Goal: Task Accomplishment & Management: Complete application form

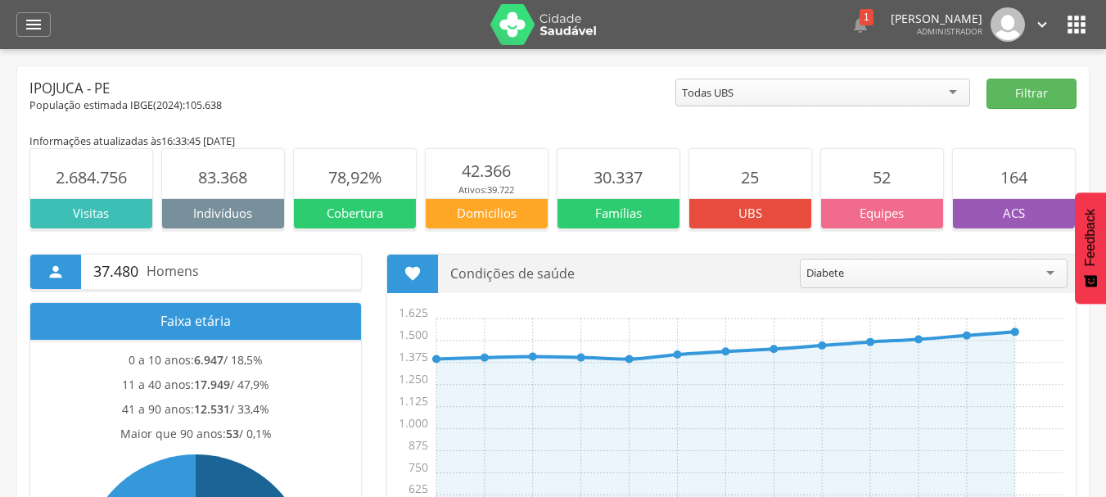
click at [617, 212] on p "Famílias" at bounding box center [618, 213] width 122 height 17
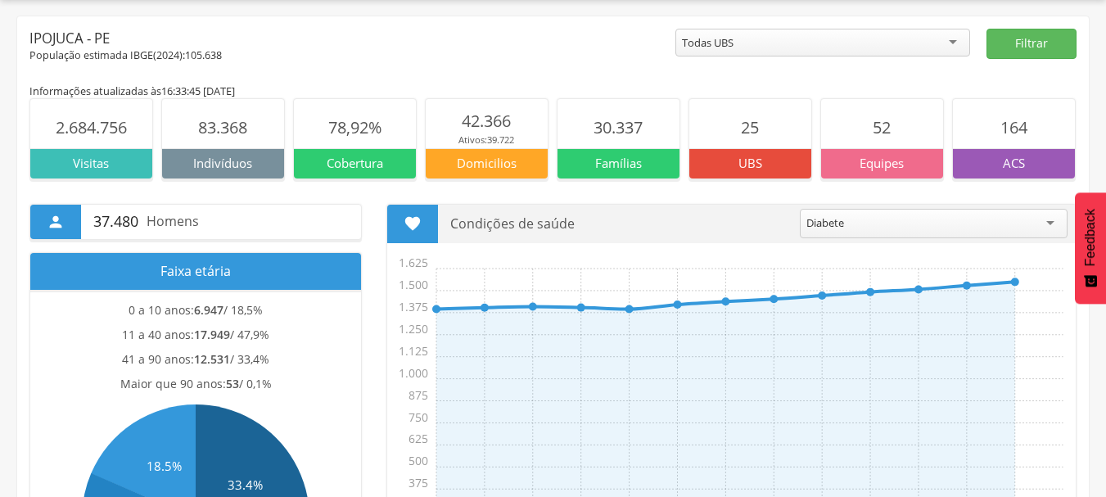
scroll to position [17, 0]
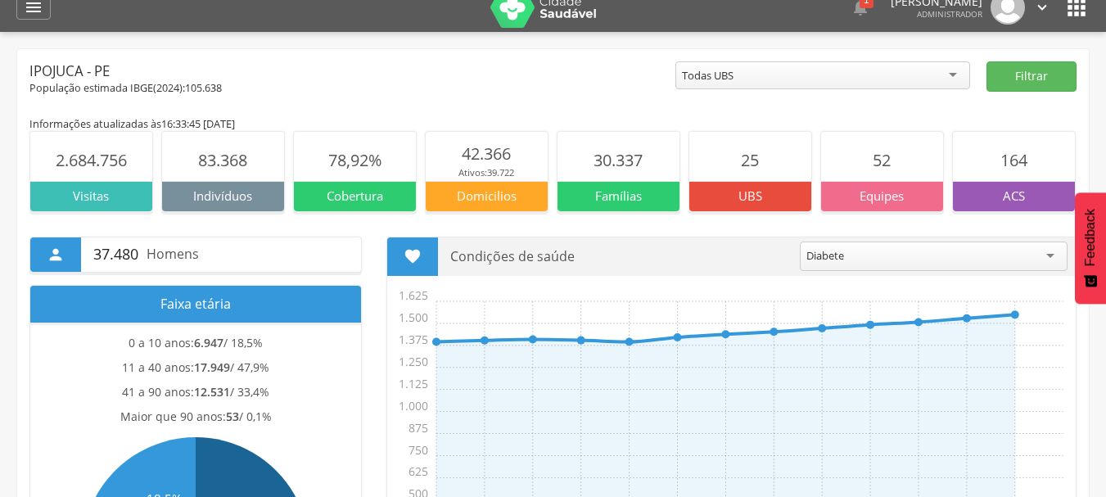
click at [393, 187] on p "Cobertura" at bounding box center [355, 195] width 122 height 17
click at [381, 192] on p "Cobertura" at bounding box center [355, 195] width 122 height 17
click at [746, 174] on section "25 UBS" at bounding box center [750, 171] width 124 height 80
click at [956, 74] on div "Todas UBS" at bounding box center [822, 75] width 295 height 28
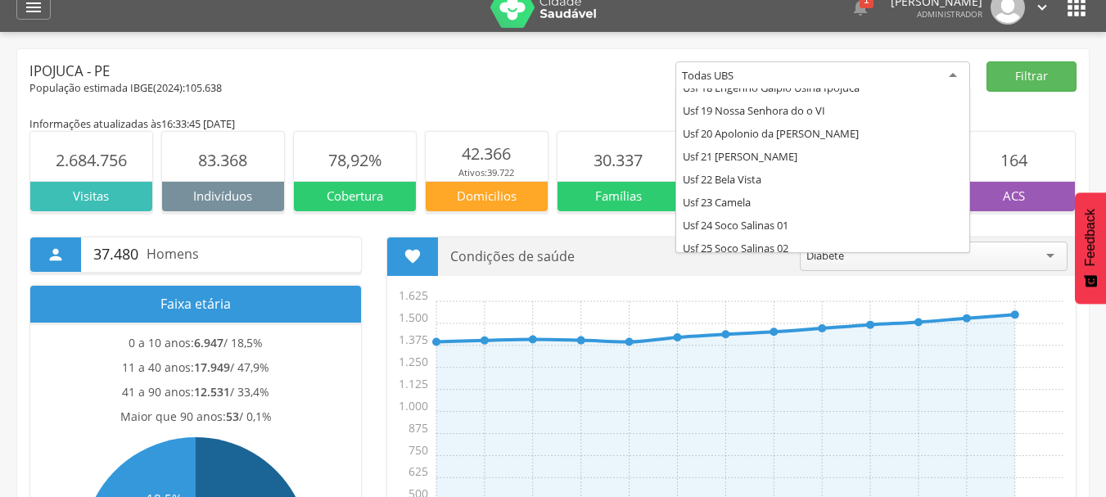
scroll to position [432, 0]
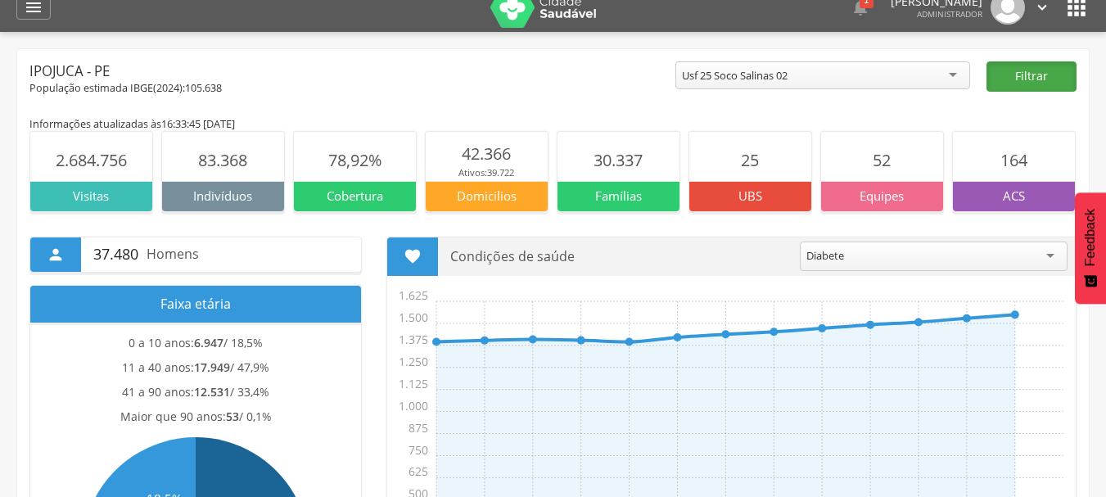
click at [1019, 72] on button "Filtrar" at bounding box center [1031, 76] width 90 height 30
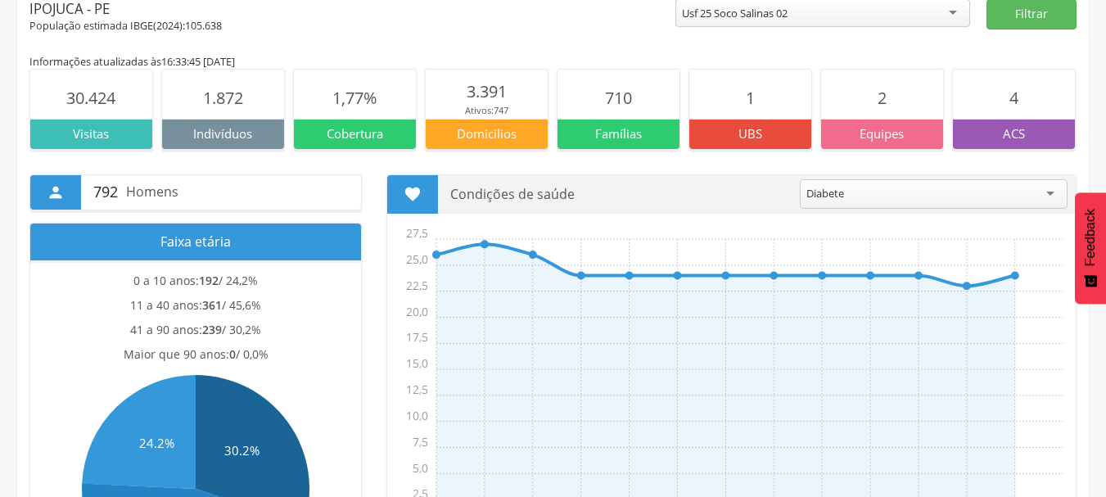
scroll to position [0, 0]
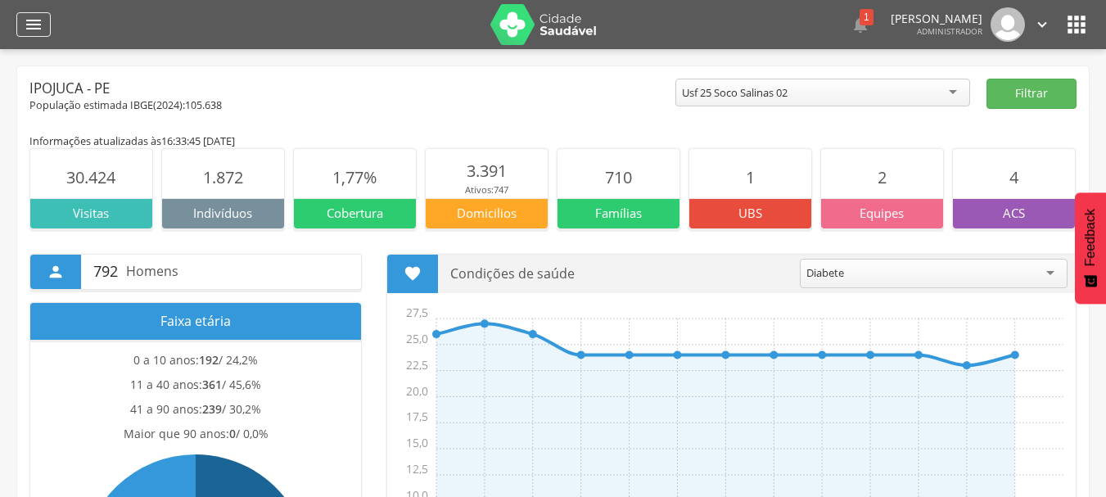
click at [29, 25] on icon "" at bounding box center [34, 25] width 20 height 20
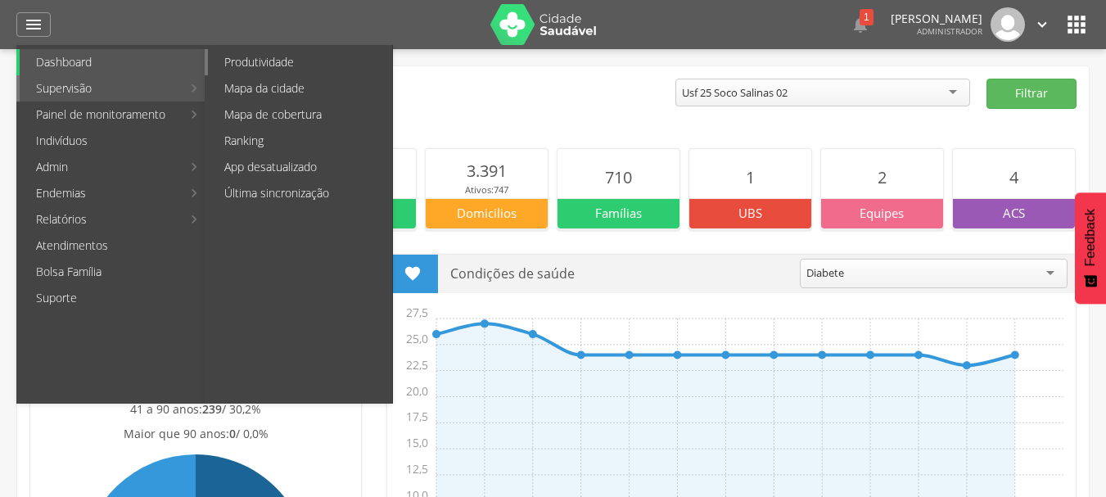
click at [264, 61] on link "Produtividade" at bounding box center [300, 62] width 184 height 26
type input "**********"
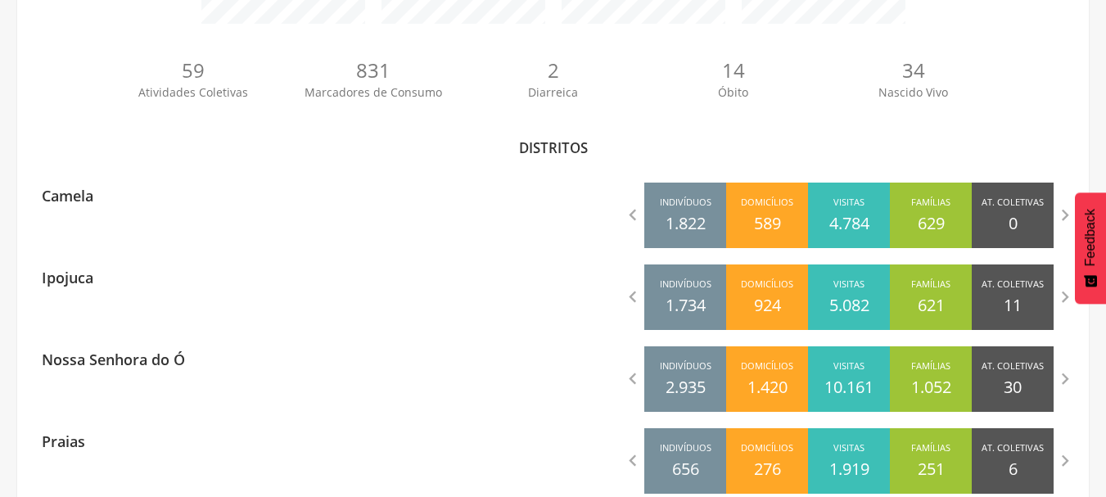
scroll to position [507, 0]
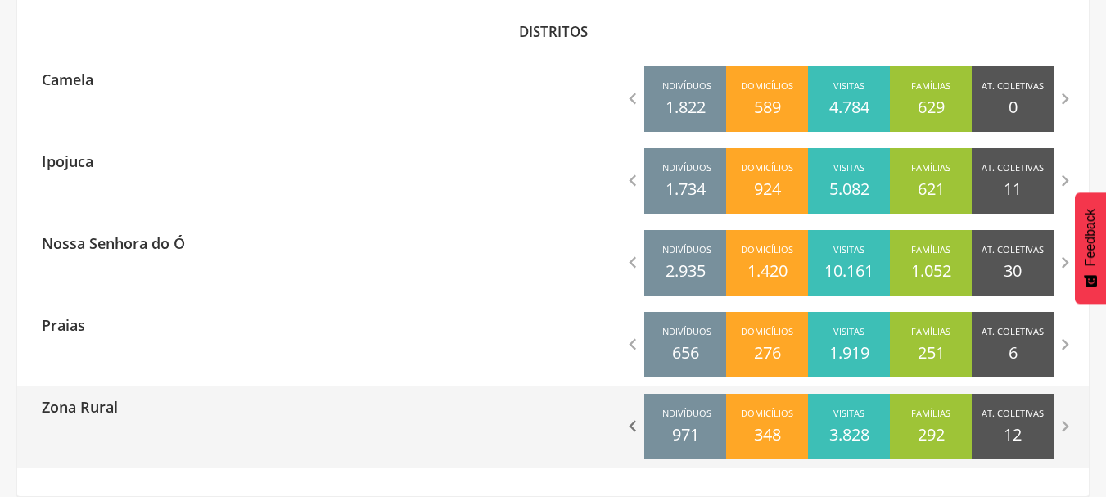
click at [628, 420] on icon "" at bounding box center [632, 426] width 23 height 23
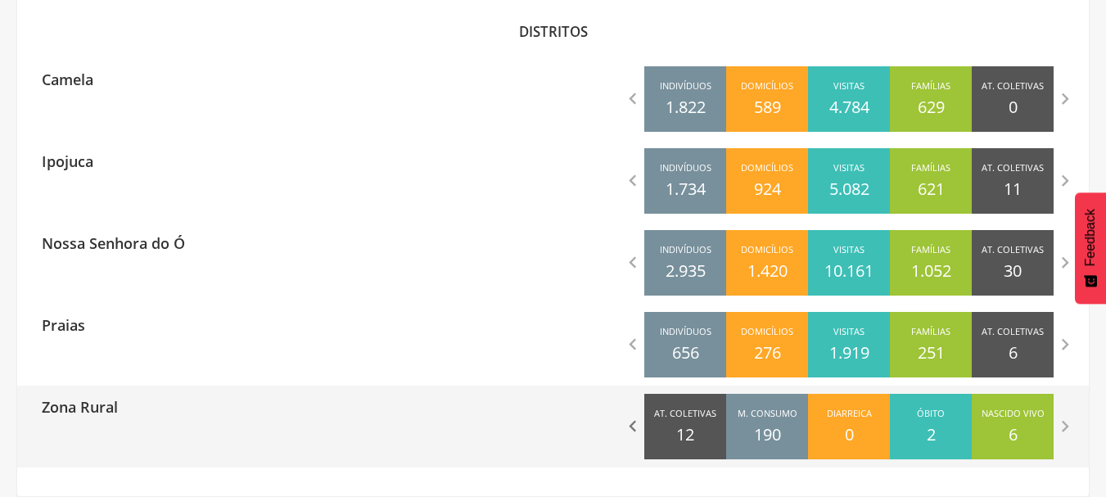
click at [632, 431] on icon "" at bounding box center [632, 426] width 23 height 23
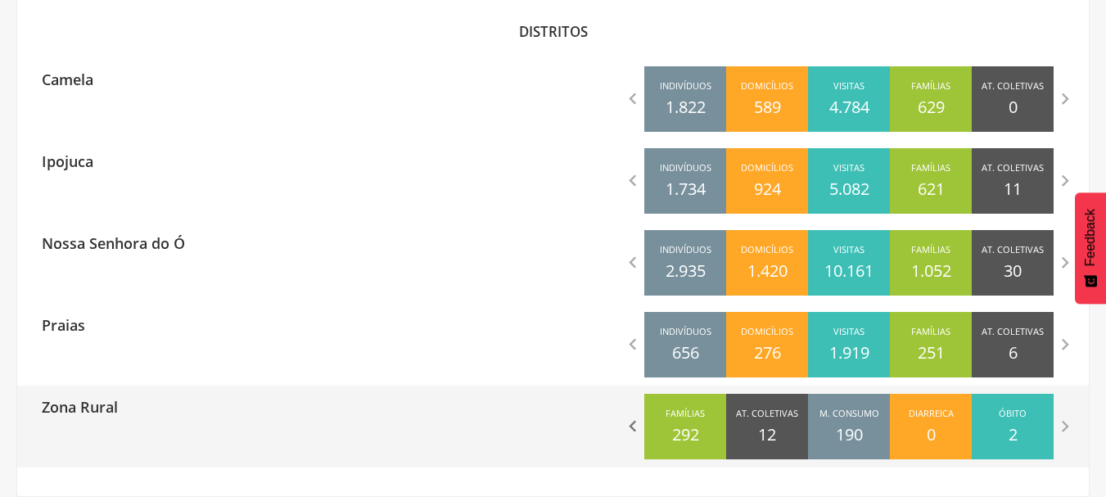
click at [632, 431] on icon "" at bounding box center [632, 426] width 23 height 23
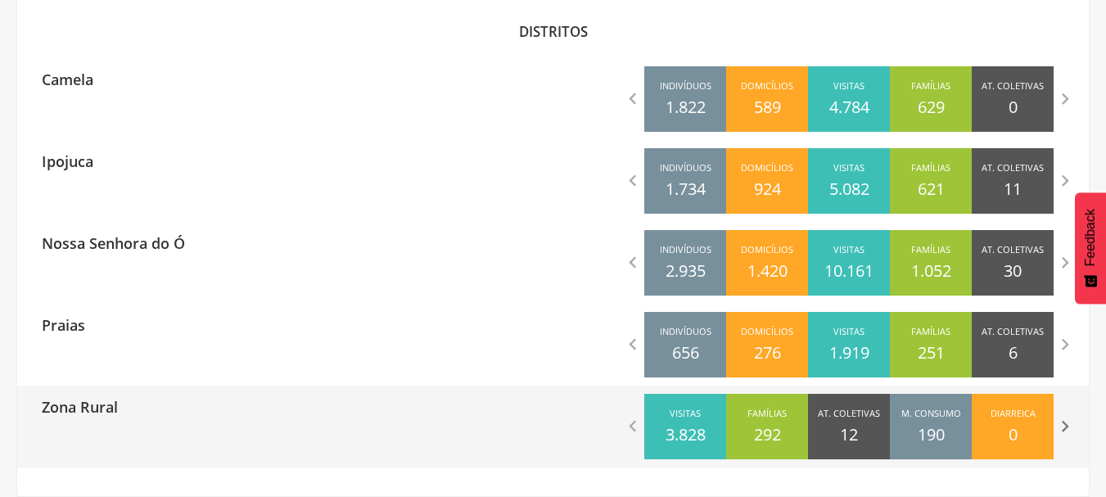
click at [1066, 428] on icon "" at bounding box center [1064, 426] width 23 height 23
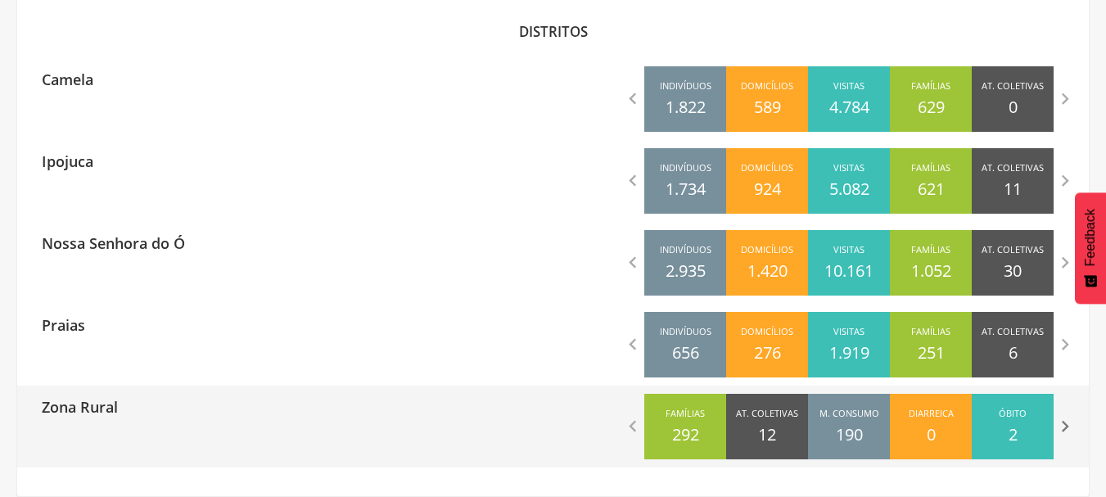
click at [1066, 428] on icon "" at bounding box center [1064, 426] width 23 height 23
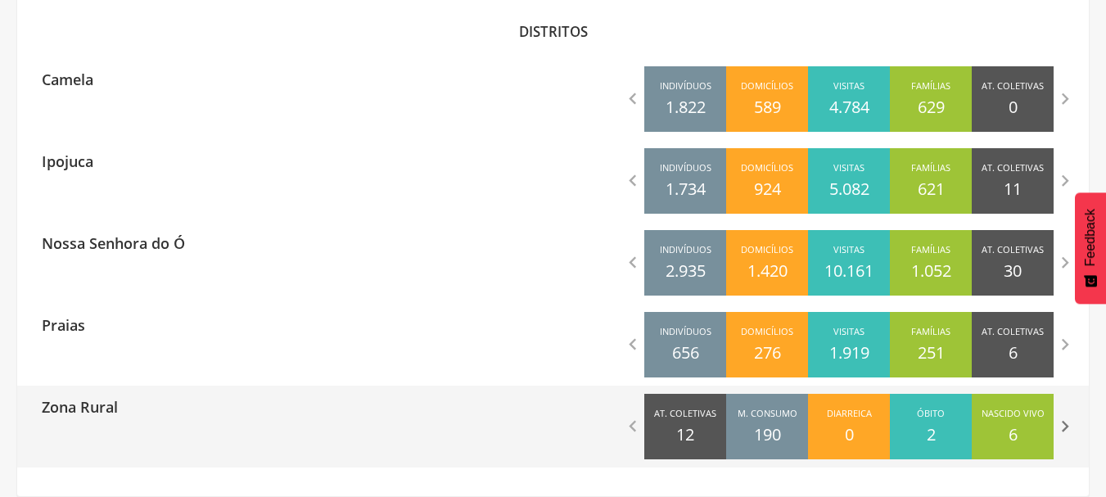
click at [1066, 428] on icon "" at bounding box center [1064, 426] width 23 height 23
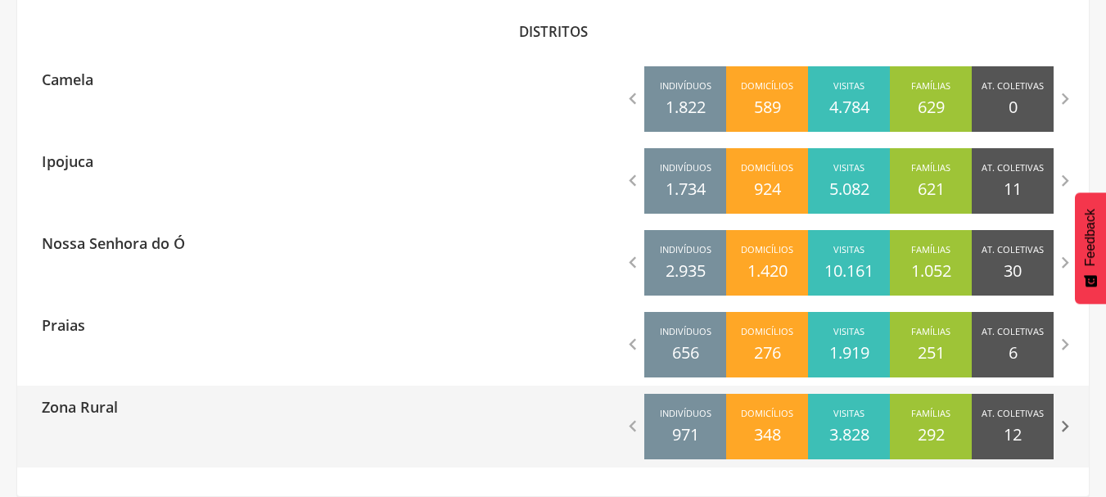
click at [1066, 428] on icon "" at bounding box center [1064, 426] width 23 height 23
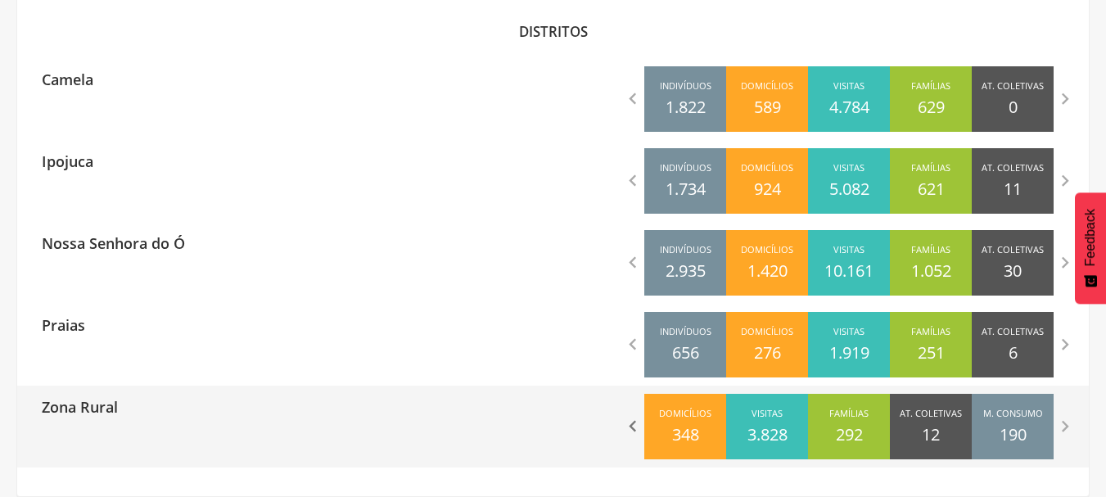
click at [629, 429] on icon "" at bounding box center [632, 426] width 23 height 23
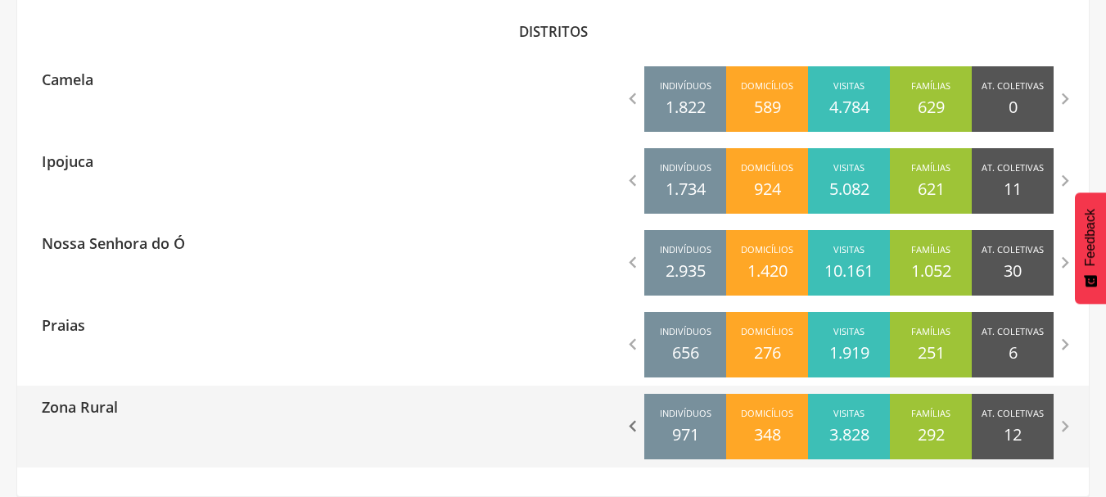
click at [629, 429] on icon "" at bounding box center [632, 426] width 23 height 23
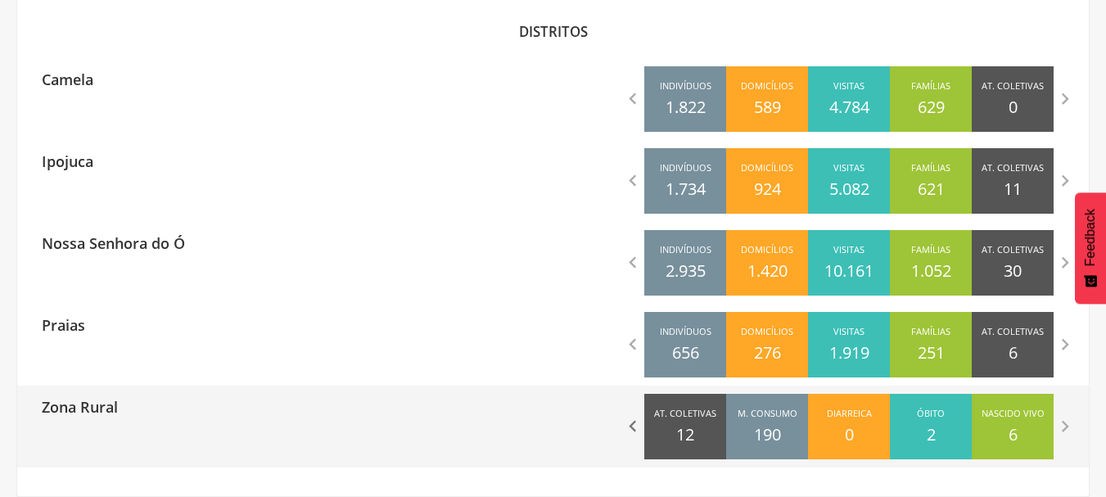
click at [629, 429] on icon "" at bounding box center [632, 426] width 23 height 23
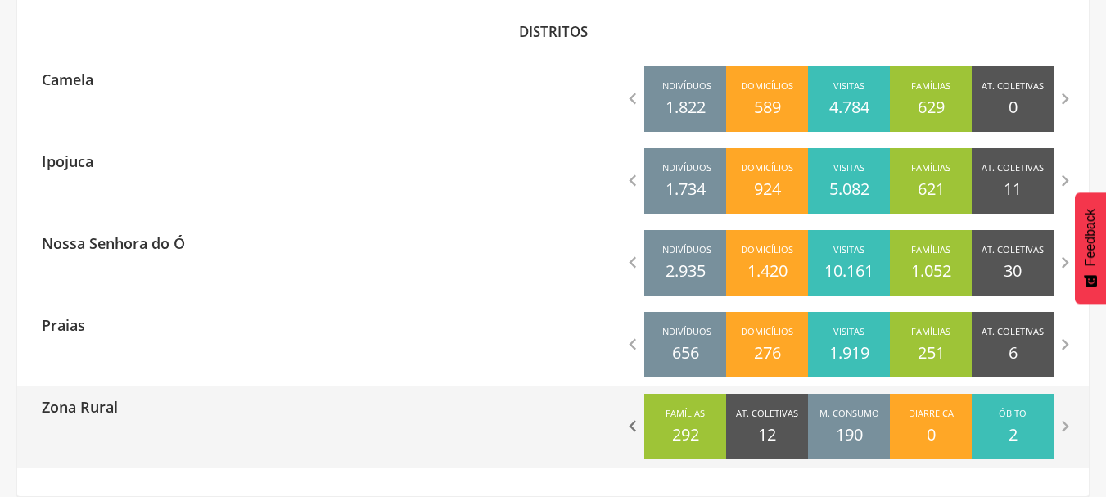
click at [629, 429] on icon "" at bounding box center [632, 426] width 23 height 23
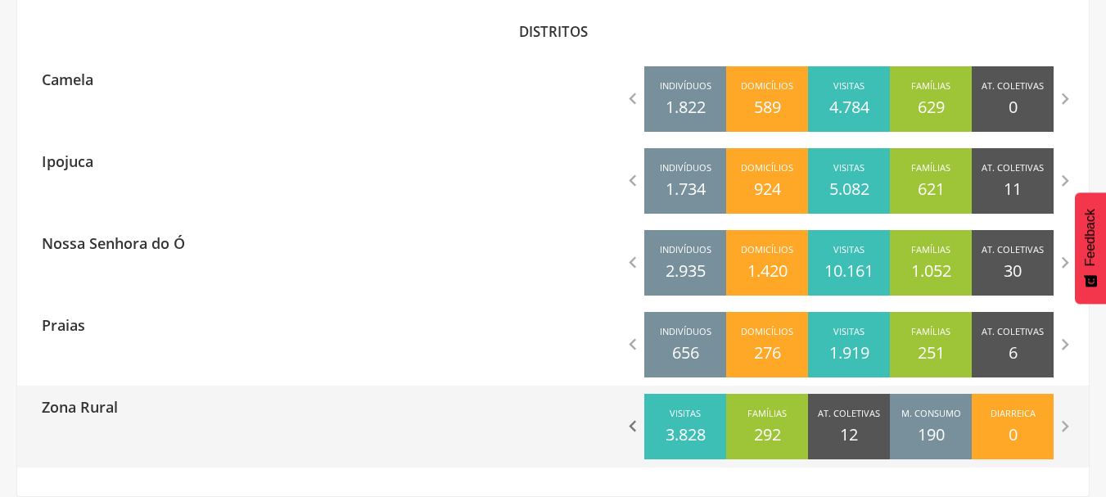
click at [629, 429] on icon "" at bounding box center [632, 426] width 23 height 23
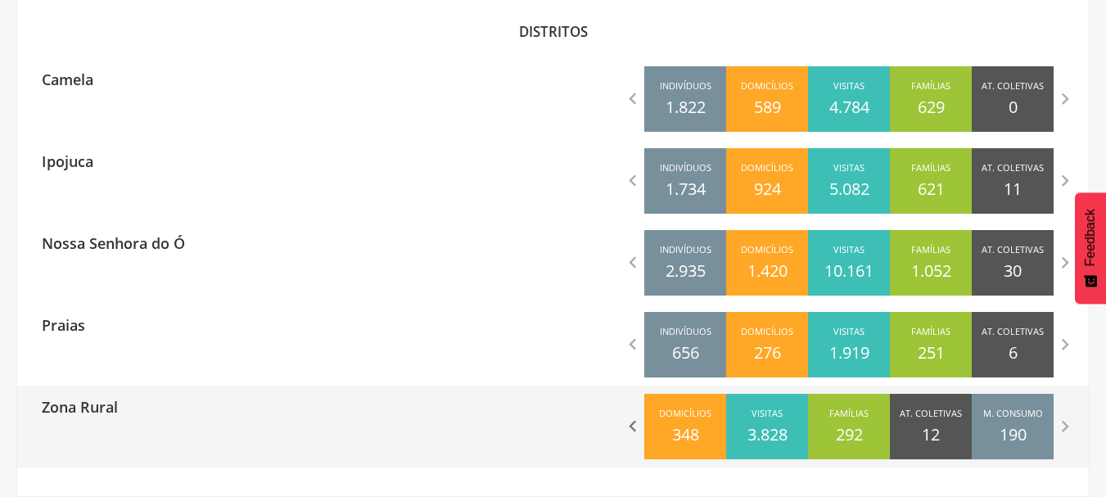
click at [629, 429] on icon "" at bounding box center [632, 426] width 23 height 23
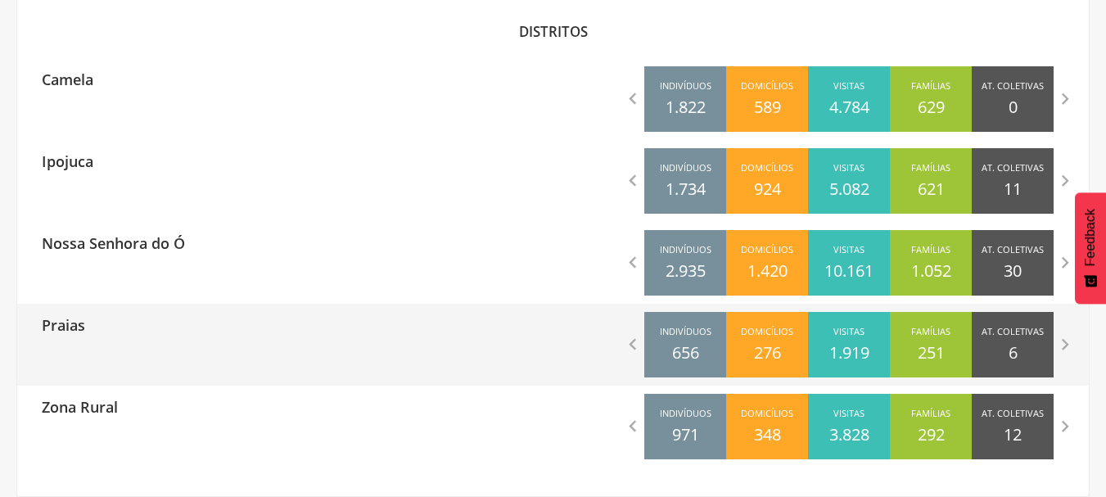
click at [65, 324] on p "Praias" at bounding box center [63, 320] width 43 height 33
type input "**********"
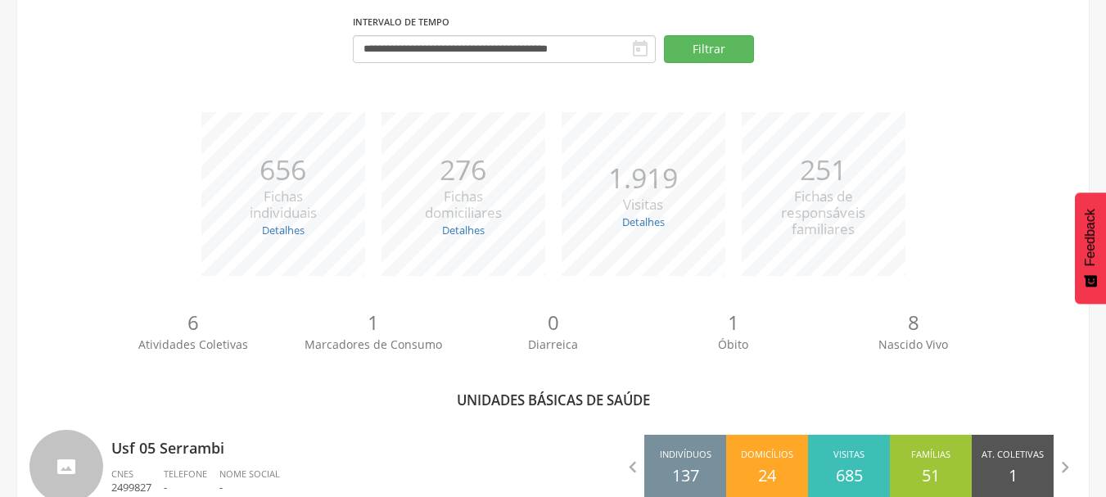
scroll to position [445, 0]
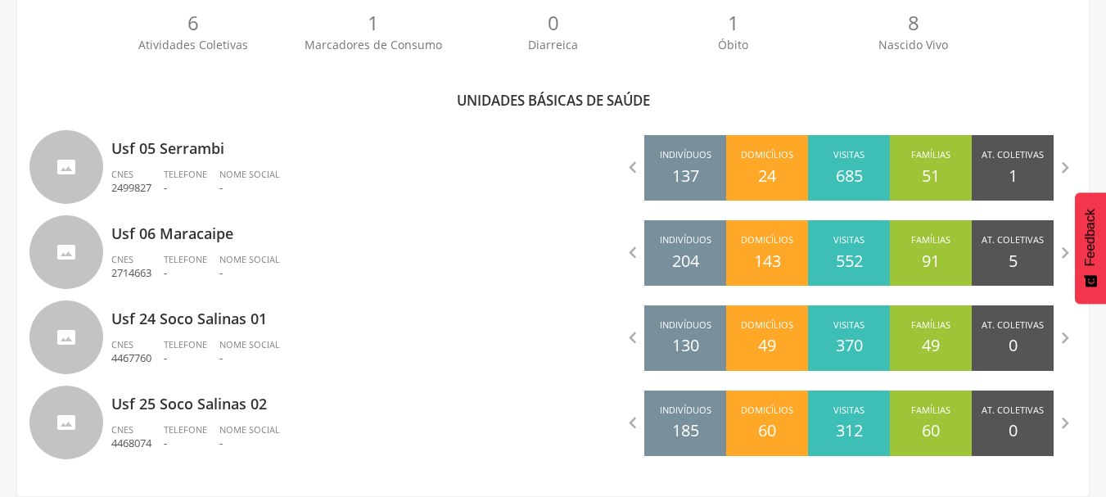
click at [79, 70] on div "6 Atividades Coletivas 1 Marcadores de Consumo 0 Diarreica 1 Óbito 8 Nascido Vi…" at bounding box center [552, 38] width 1047 height 90
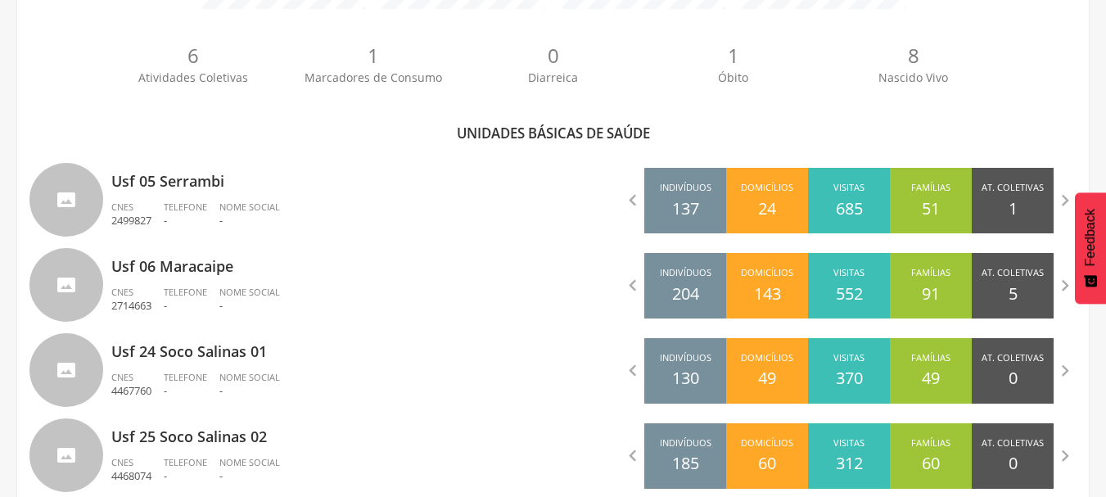
click at [84, 78] on div "6 Atividades Coletivas 1 Marcadores de Consumo 0 Diarreica 1 Óbito 8 Nascido Vi…" at bounding box center [552, 70] width 1047 height 90
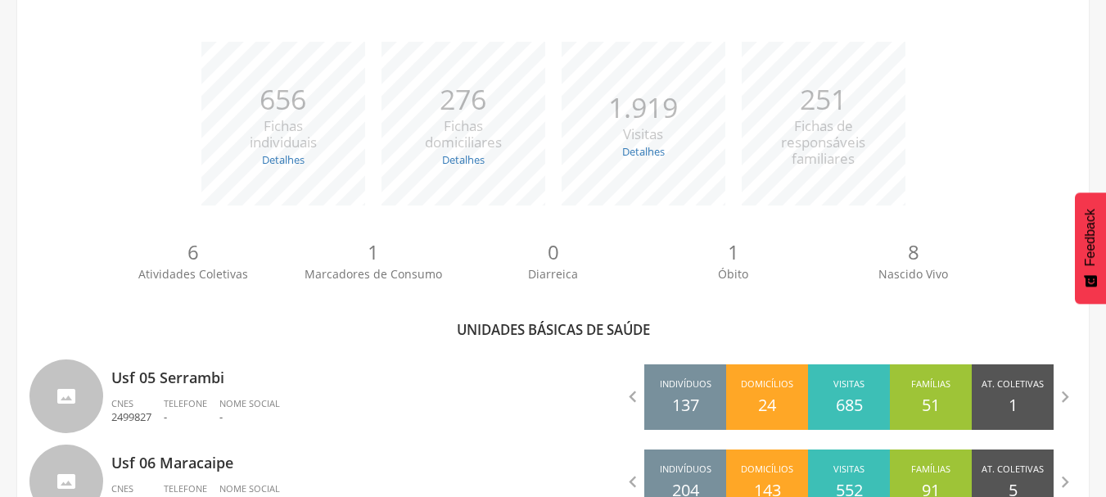
scroll to position [249, 0]
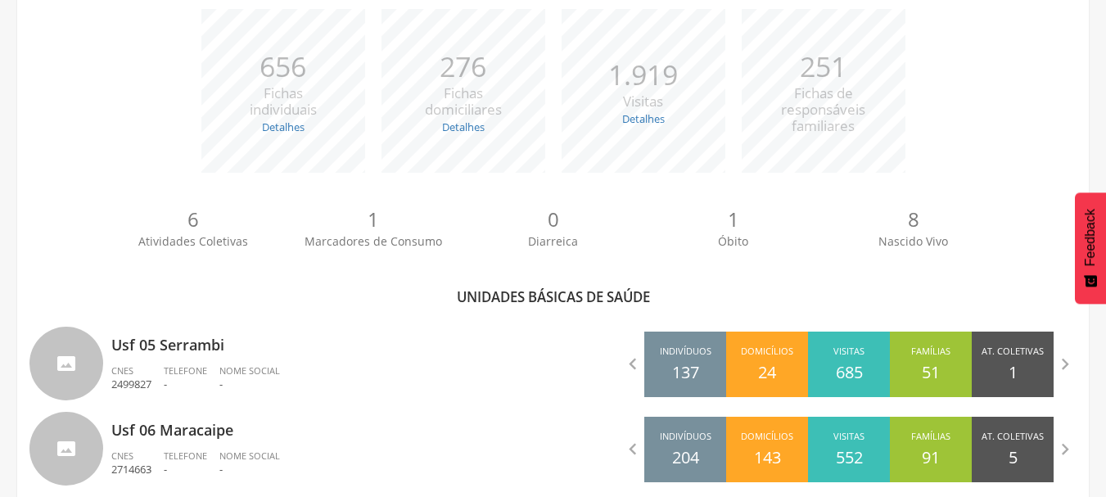
click at [745, 237] on span "Óbito" at bounding box center [733, 241] width 30 height 16
click at [119, 84] on div "*** 656 Fichas individuais Detalhes Novas: 97 Atualizadas: 559 *** 276 Fichas d…" at bounding box center [552, 99] width 1047 height 180
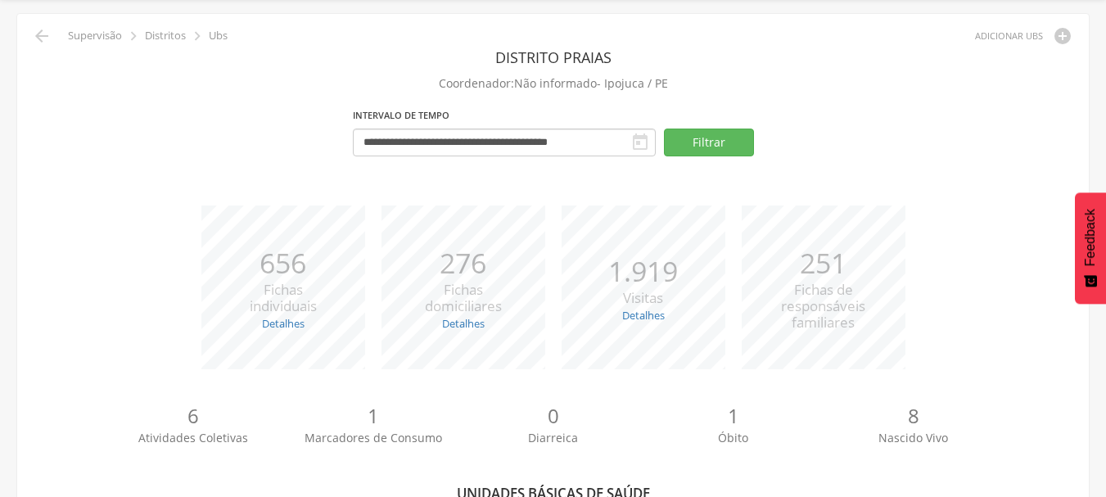
scroll to position [20, 0]
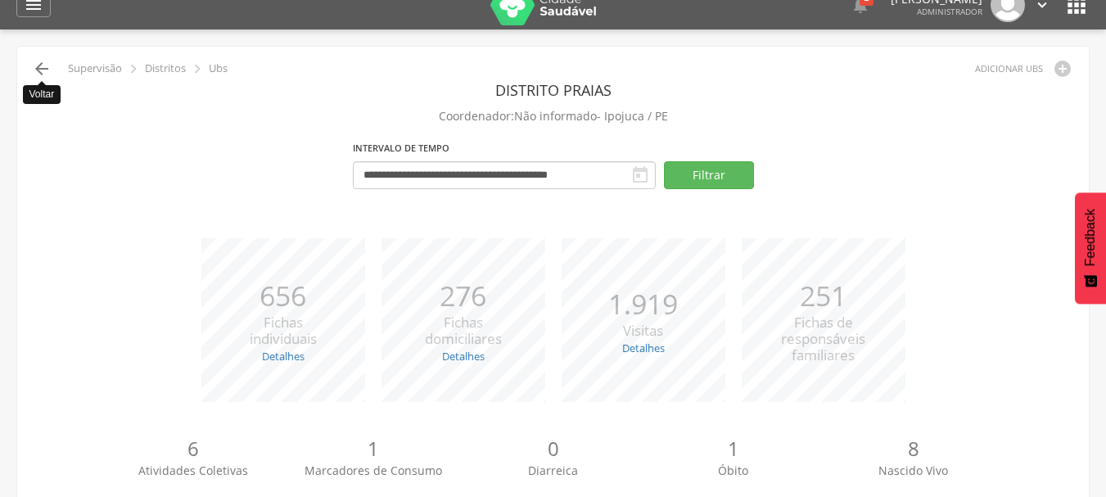
click at [43, 72] on icon "" at bounding box center [42, 69] width 20 height 20
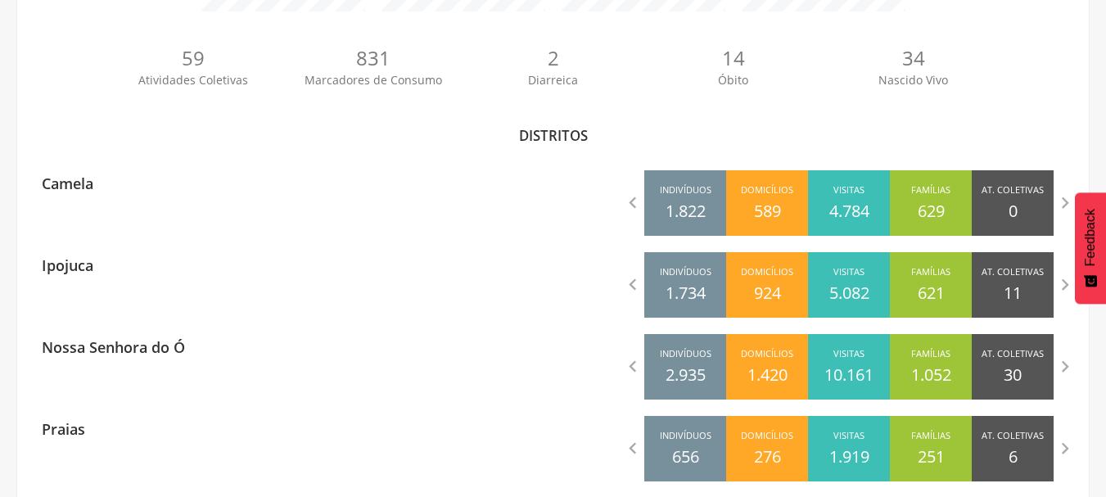
scroll to position [409, 0]
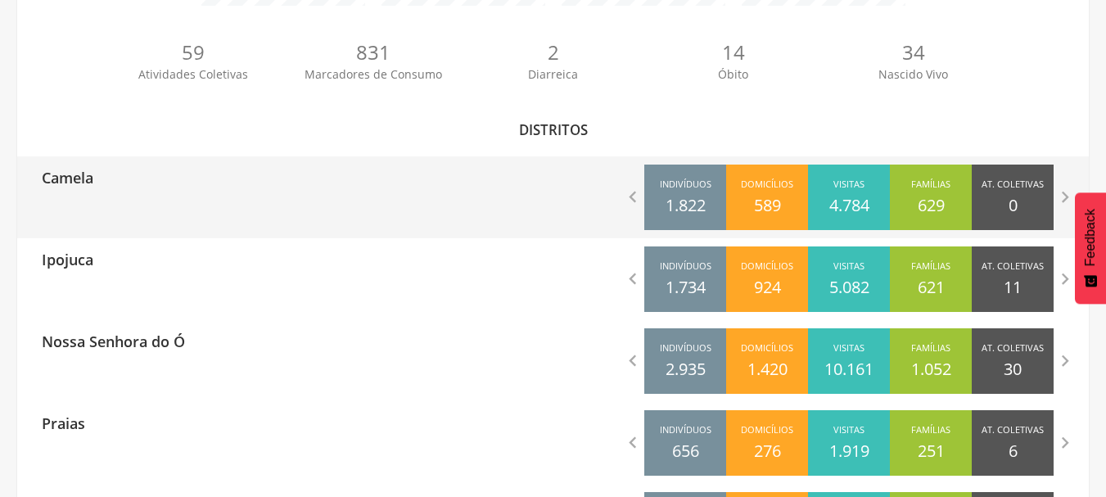
click at [697, 200] on p "1.822" at bounding box center [685, 206] width 40 height 24
click at [61, 172] on p "Camela" at bounding box center [68, 172] width 52 height 33
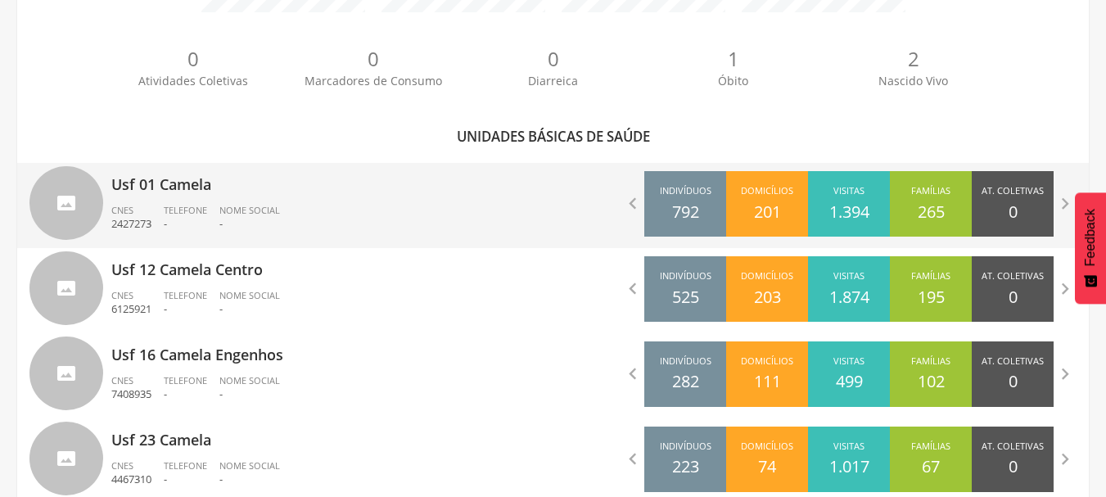
click at [211, 190] on p "Usf 01 Camela" at bounding box center [326, 179] width 430 height 33
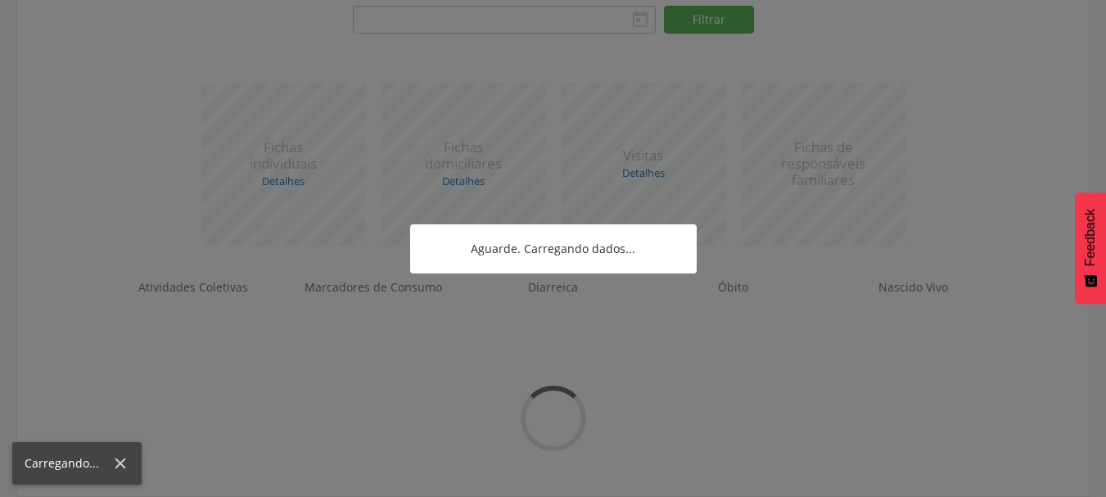
type input "**********"
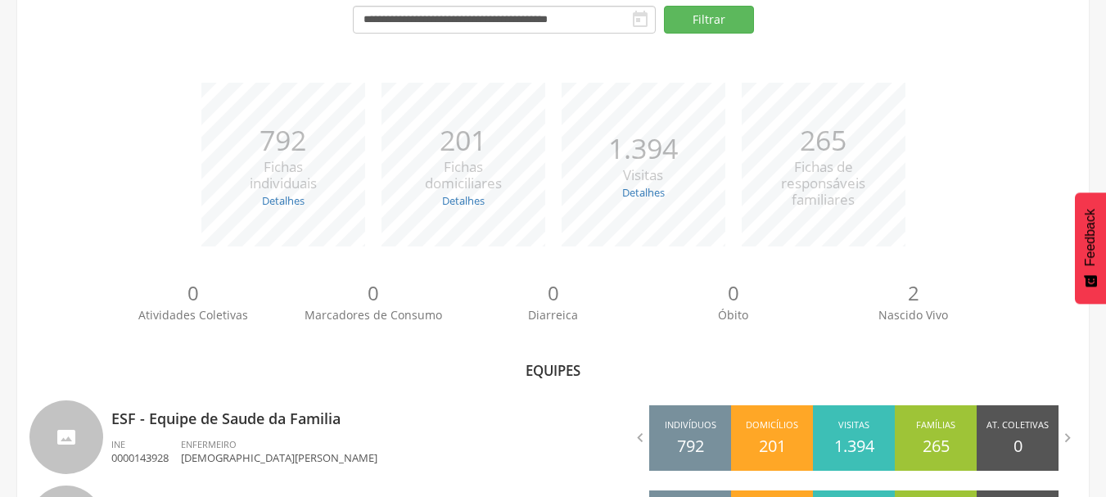
scroll to position [275, 0]
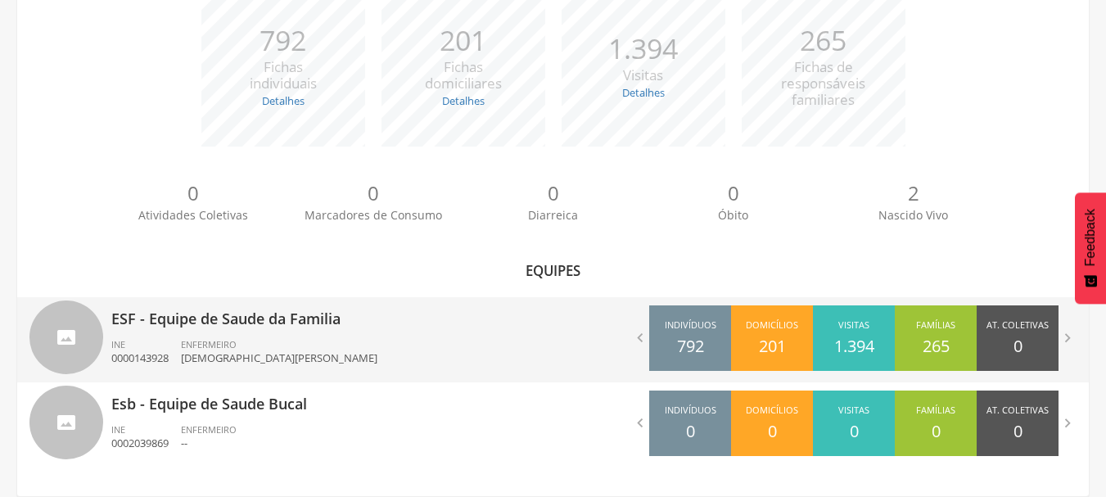
click at [408, 326] on p "ESF - Equipe de Saude da Familia" at bounding box center [326, 313] width 430 height 33
type input "**********"
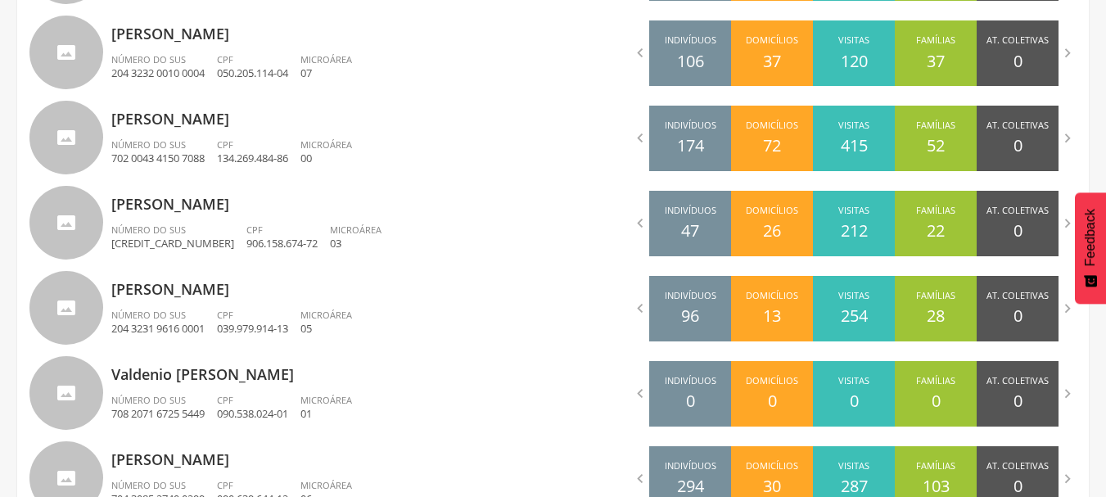
scroll to position [724, 0]
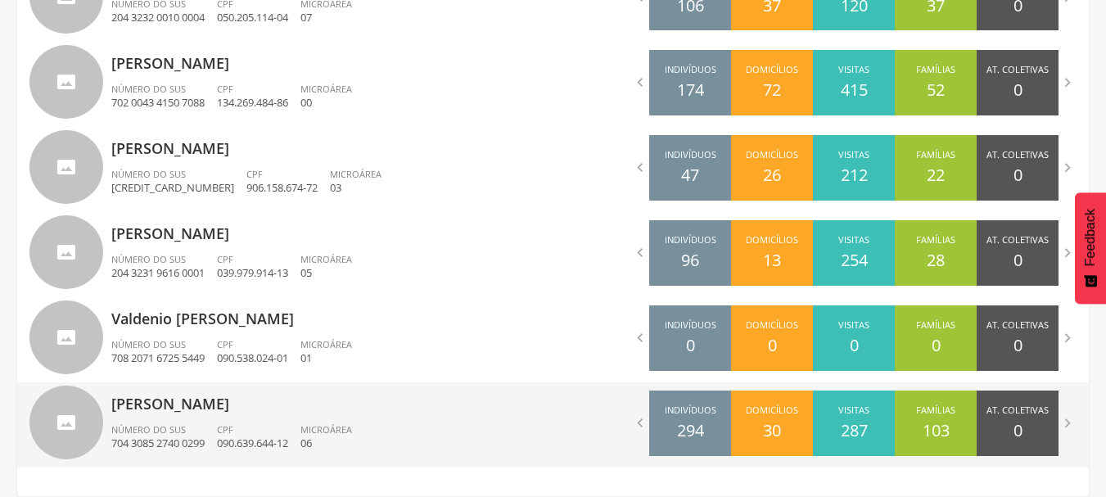
click at [217, 431] on div "Número do SUS 704 3085 2740 0299" at bounding box center [164, 437] width 106 height 28
type input "**********"
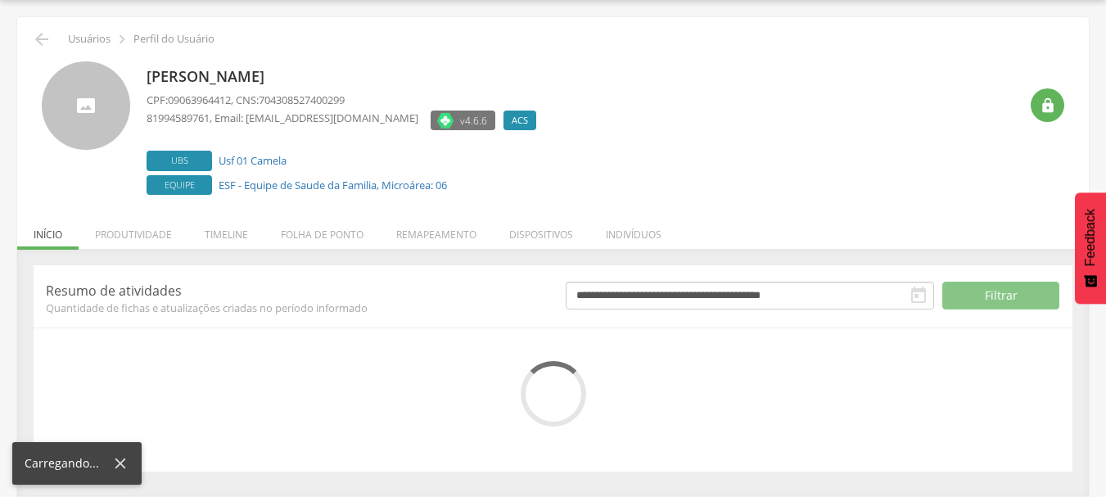
scroll to position [201, 0]
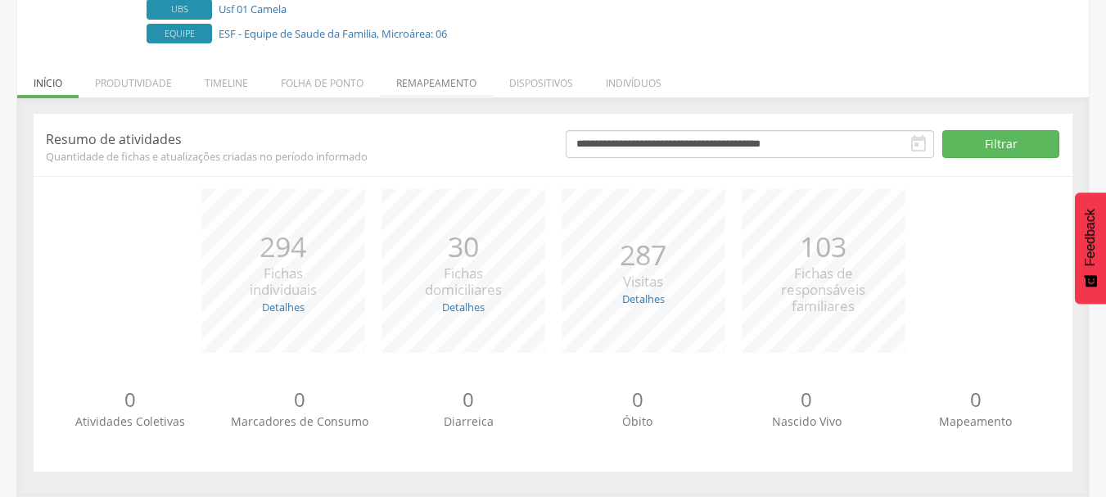
click at [431, 86] on li "Remapeamento" at bounding box center [436, 79] width 113 height 38
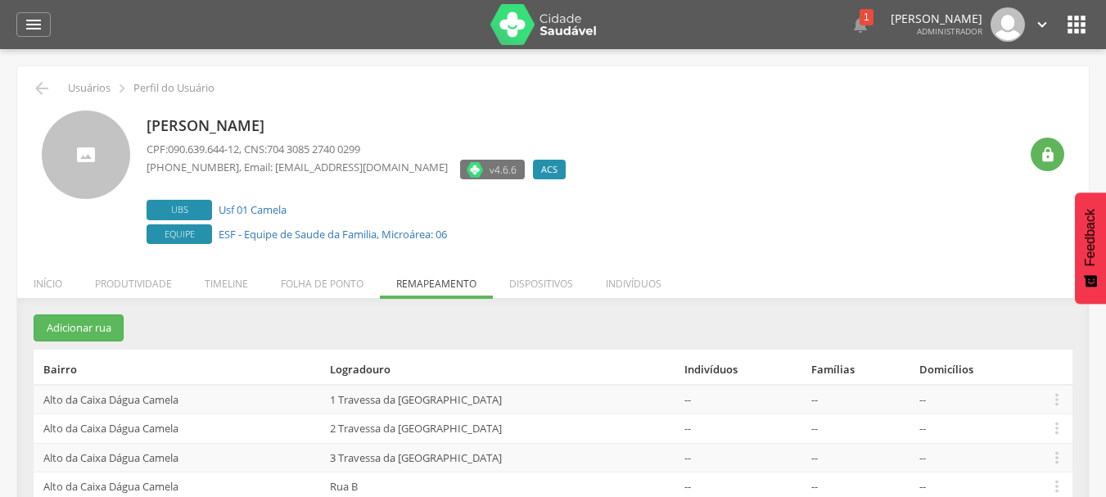
scroll to position [206, 0]
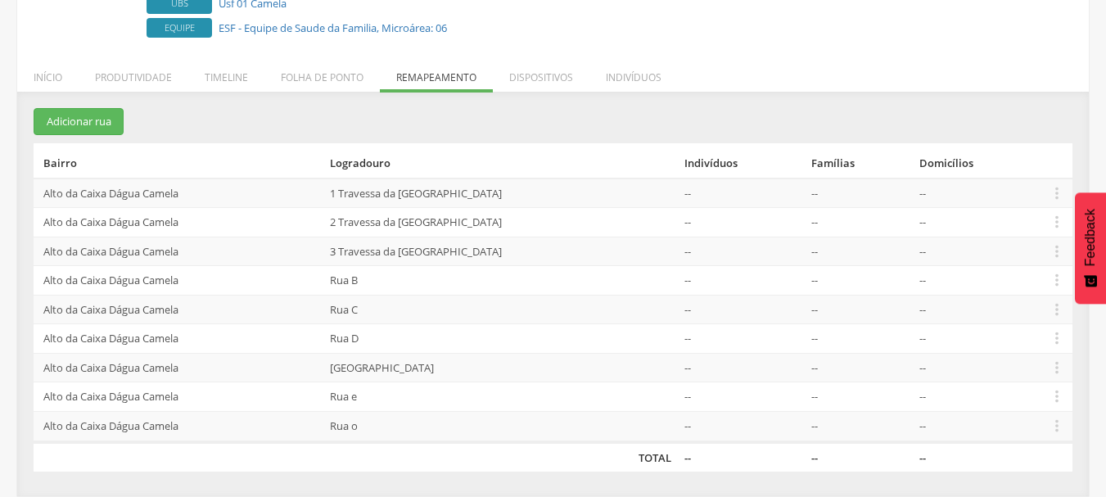
click at [117, 199] on td "Alto da Caixa Dágua Camela" at bounding box center [179, 192] width 290 height 29
click at [84, 121] on button "Adicionar rua" at bounding box center [79, 121] width 90 height 27
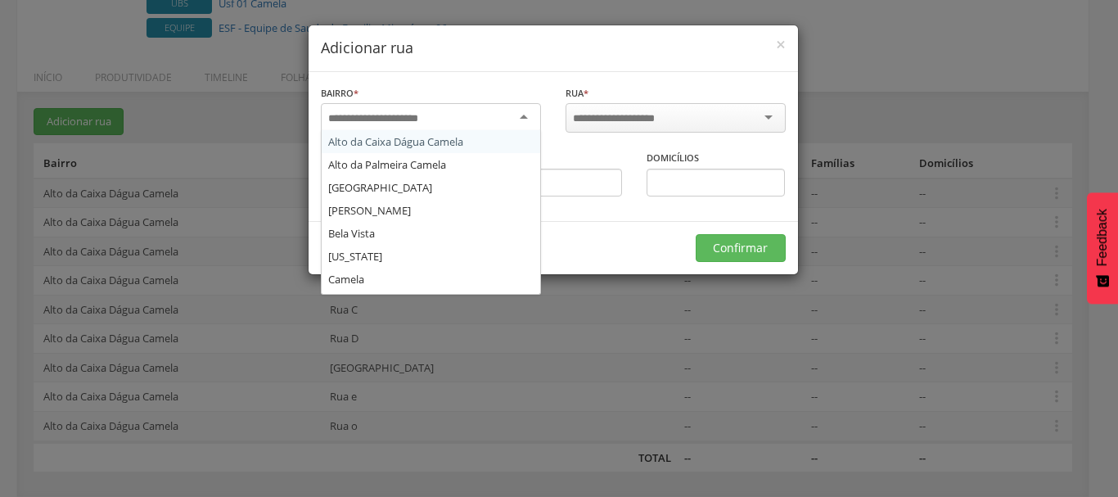
click at [395, 116] on input "select-one" at bounding box center [383, 118] width 111 height 15
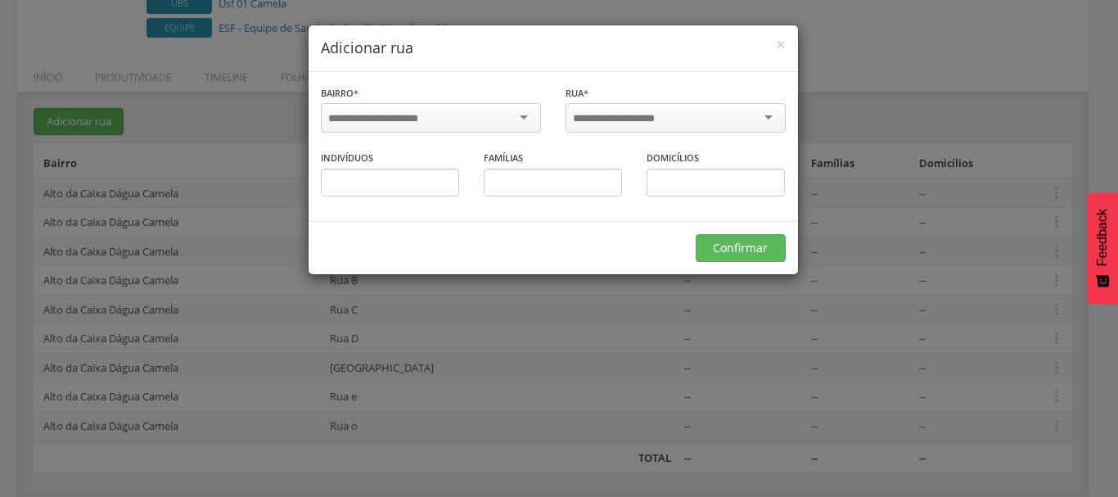
click at [247, 110] on div "× Adicionar rua [GEOGRAPHIC_DATA] * [GEOGRAPHIC_DATA] [GEOGRAPHIC_DATA] [GEOGRA…" at bounding box center [559, 248] width 1118 height 497
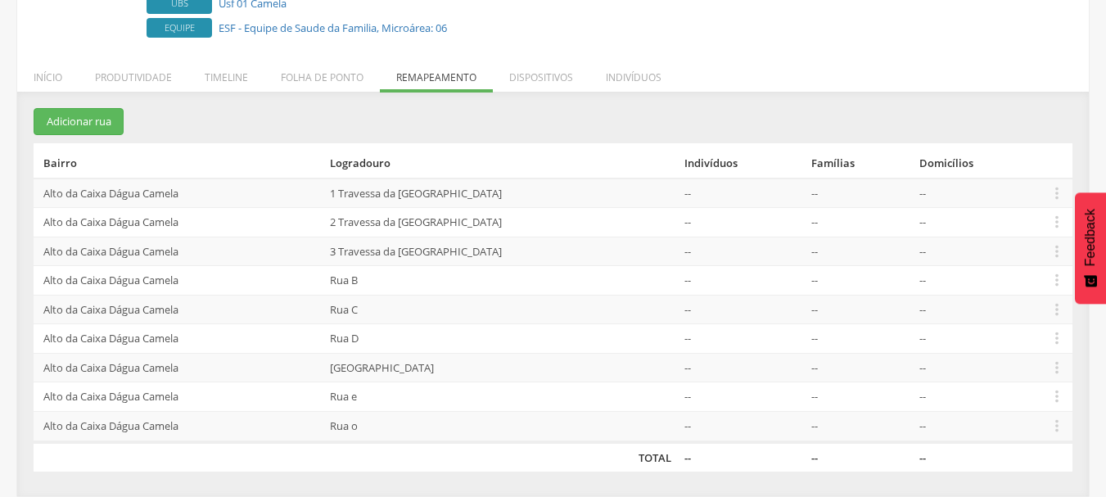
click at [247, 110] on section "Adicionar rua Bairro Logradouro Indivíduos Famílias Domicílios [GEOGRAPHIC_DATA…" at bounding box center [553, 289] width 1039 height 363
click at [123, 117] on button "Adicionar rua" at bounding box center [79, 121] width 90 height 27
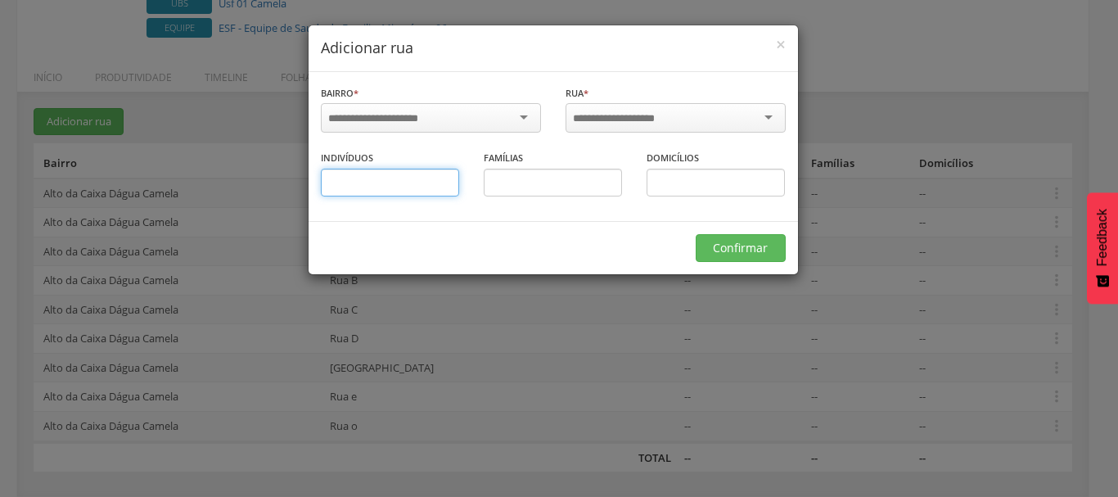
click at [379, 183] on input "text" at bounding box center [390, 183] width 138 height 28
click at [498, 189] on input "text" at bounding box center [553, 183] width 138 height 28
click at [688, 184] on input "text" at bounding box center [716, 183] width 138 height 28
click at [778, 48] on span "×" at bounding box center [781, 44] width 10 height 23
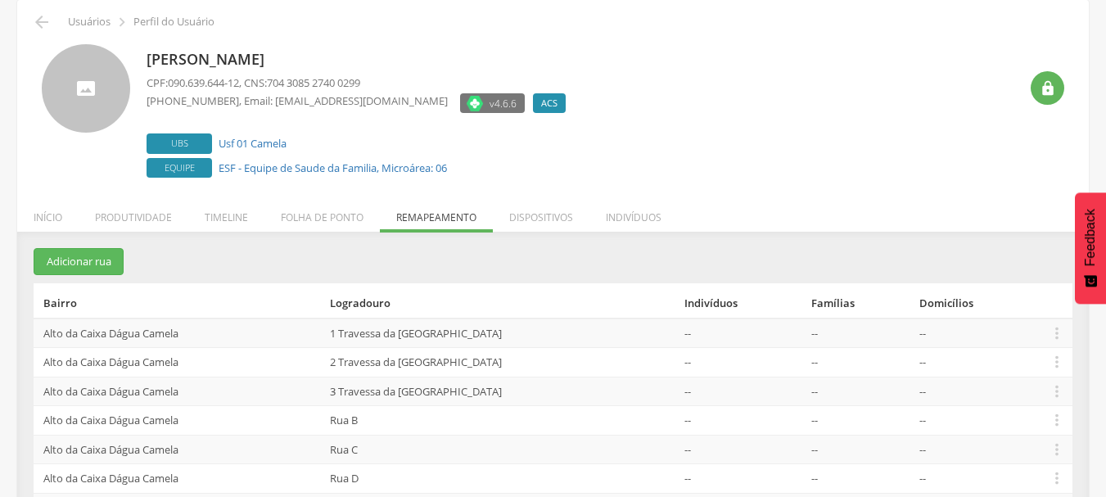
scroll to position [0, 0]
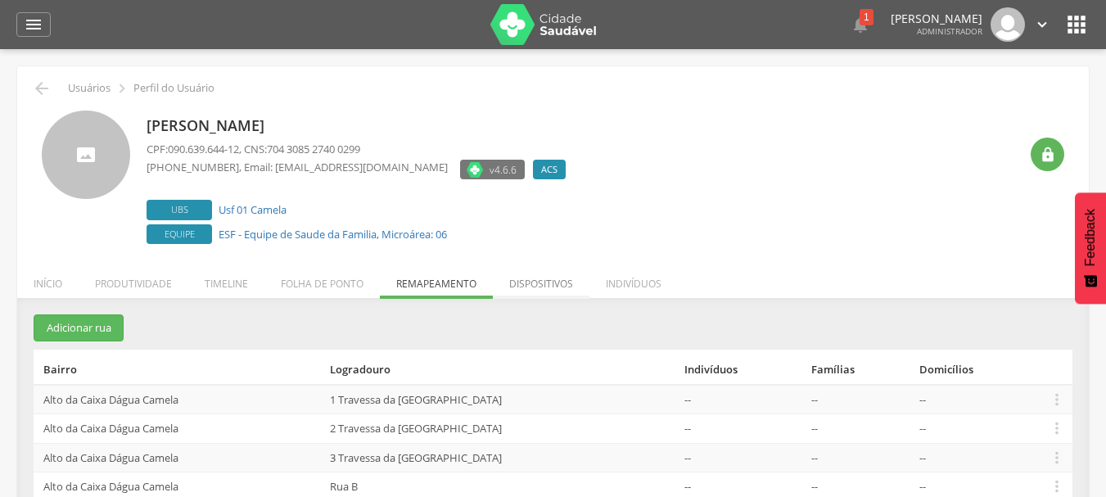
click at [516, 280] on li "Dispositivos" at bounding box center [541, 279] width 97 height 38
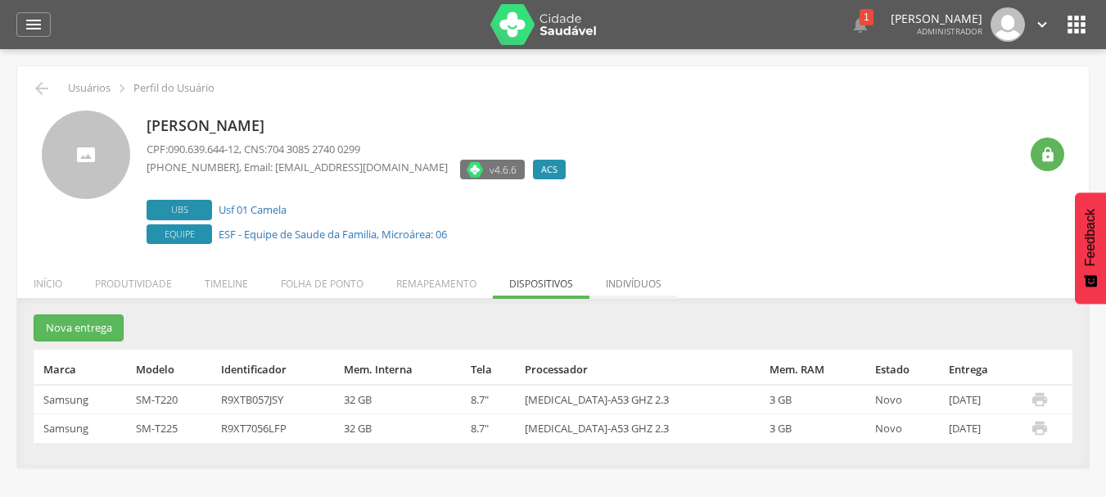
click at [602, 283] on li "Indivíduos" at bounding box center [633, 279] width 88 height 38
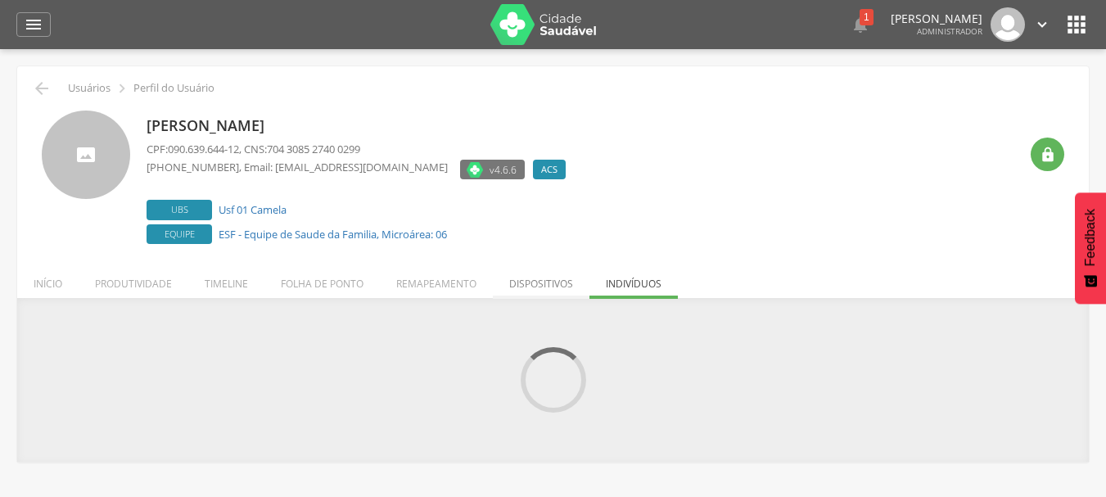
click at [536, 294] on li "Dispositivos" at bounding box center [541, 279] width 97 height 38
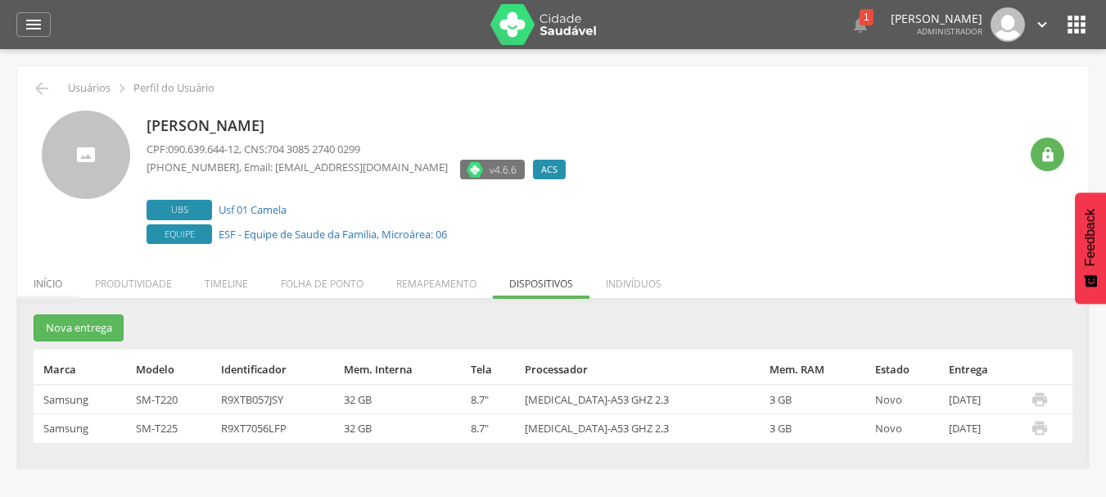
click at [42, 284] on li "Início" at bounding box center [47, 279] width 61 height 38
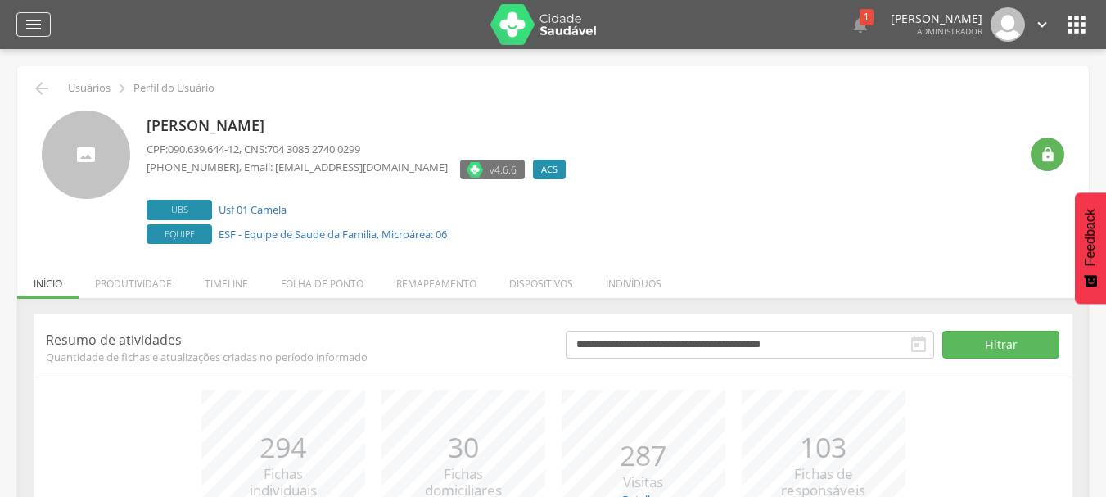
click at [33, 29] on icon "" at bounding box center [34, 25] width 20 height 20
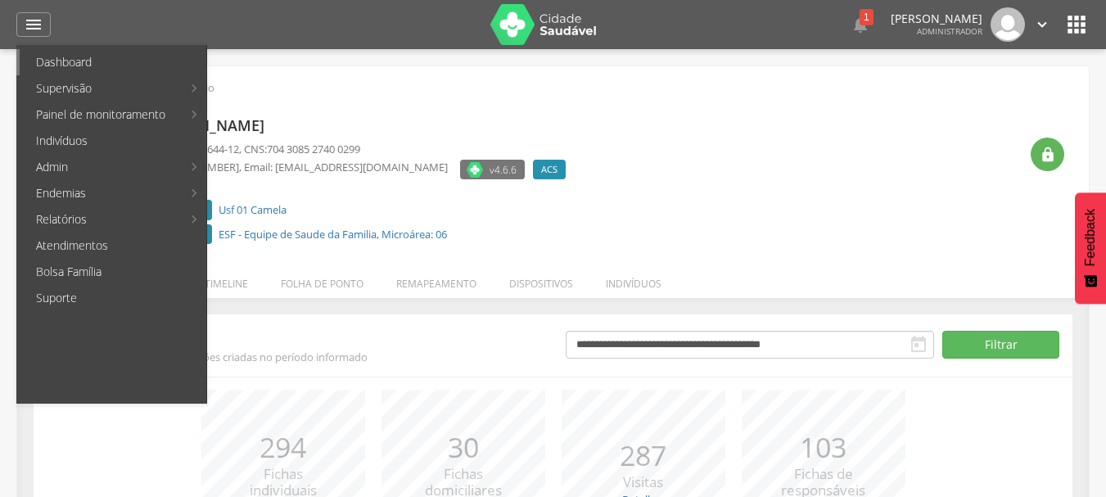
click at [57, 60] on link "Dashboard" at bounding box center [113, 62] width 187 height 26
